Goal: Task Accomplishment & Management: Manage account settings

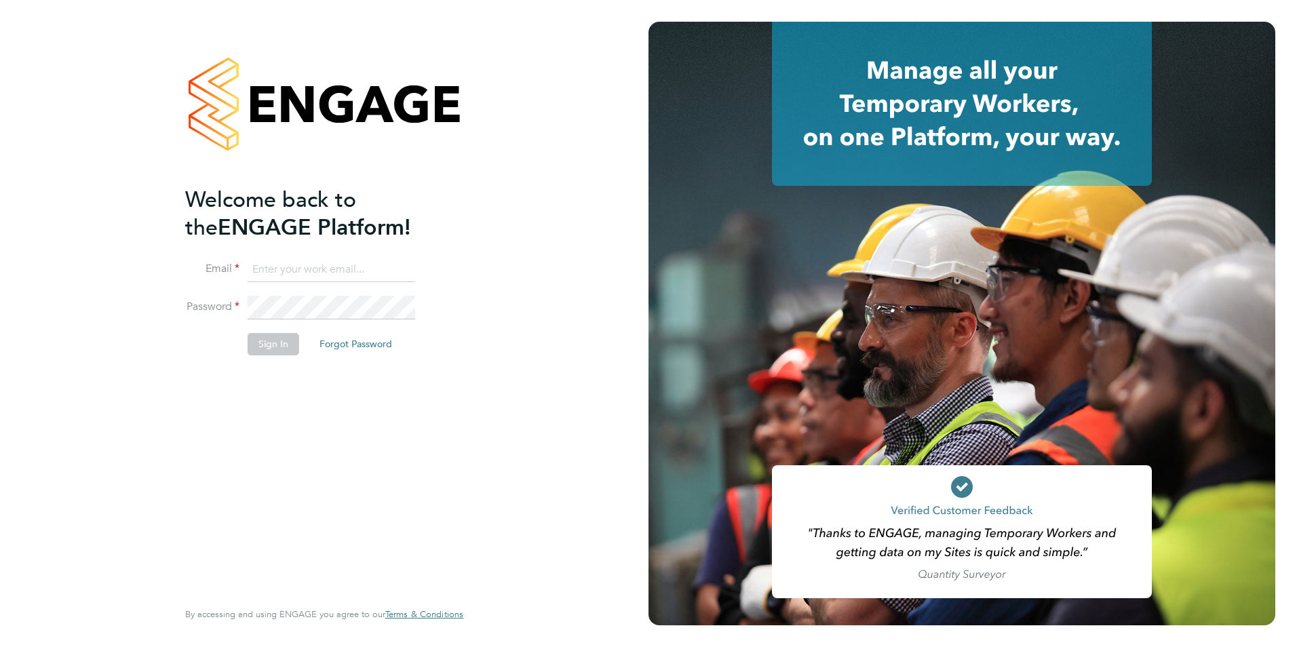
type input "brianp@pureprint.com"
click at [187, 345] on li "Sign In Forgot Password" at bounding box center [317, 350] width 265 height 35
click at [265, 345] on button "Sign In" at bounding box center [274, 344] width 52 height 22
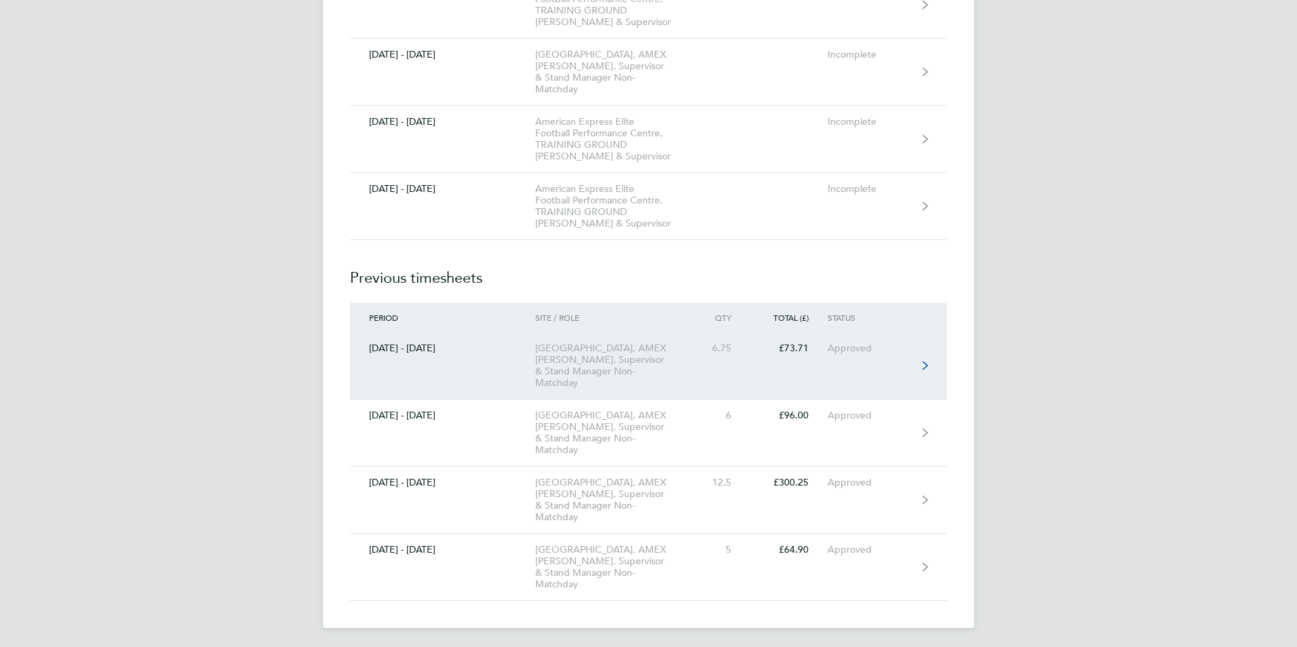
scroll to position [7206, 0]
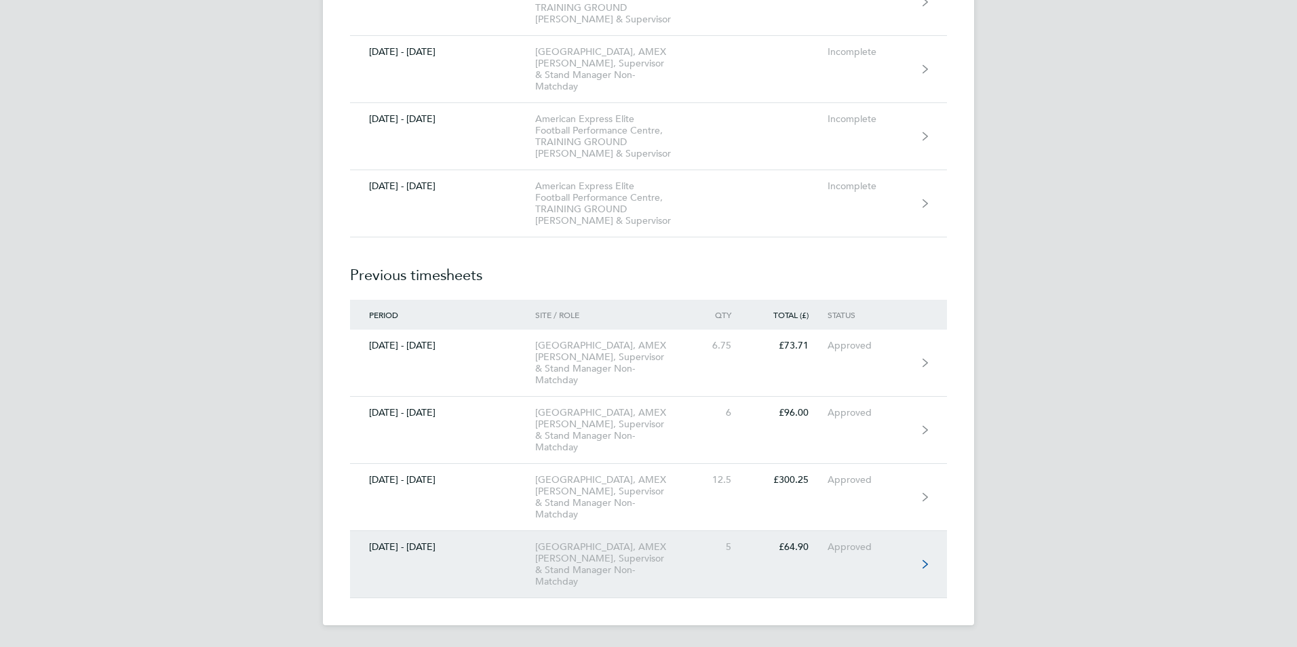
click at [615, 547] on div "[GEOGRAPHIC_DATA], AMEX [PERSON_NAME], Supervisor & Stand Manager Non-Matchday" at bounding box center [612, 564] width 155 height 46
